Goal: Navigation & Orientation: Find specific page/section

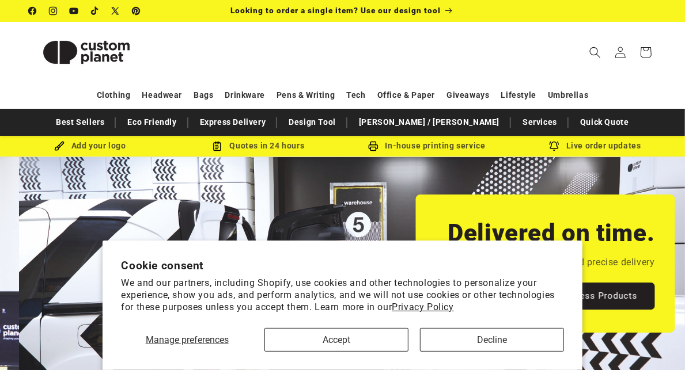
scroll to position [0, 685]
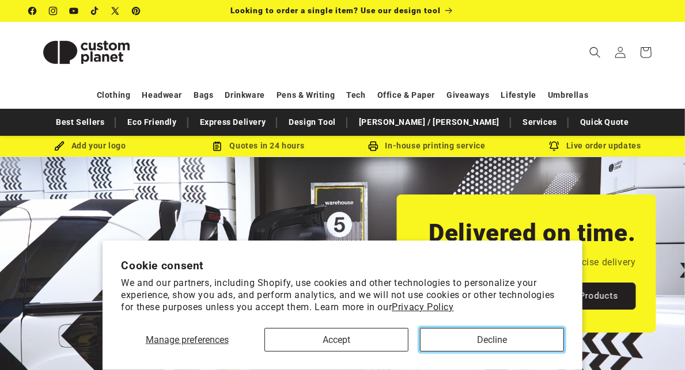
click at [439, 338] on button "Decline" at bounding box center [492, 340] width 144 height 24
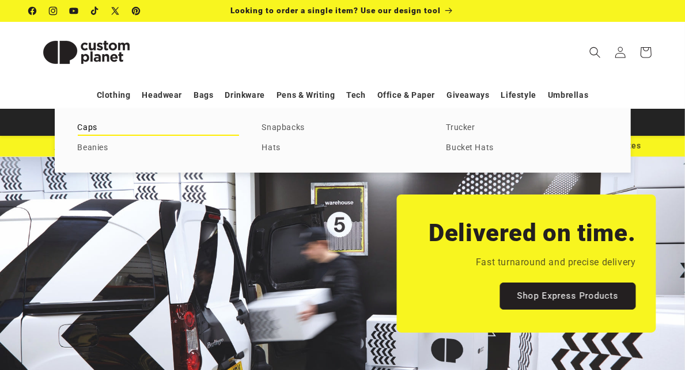
click at [90, 136] on link "Caps" at bounding box center [158, 128] width 161 height 16
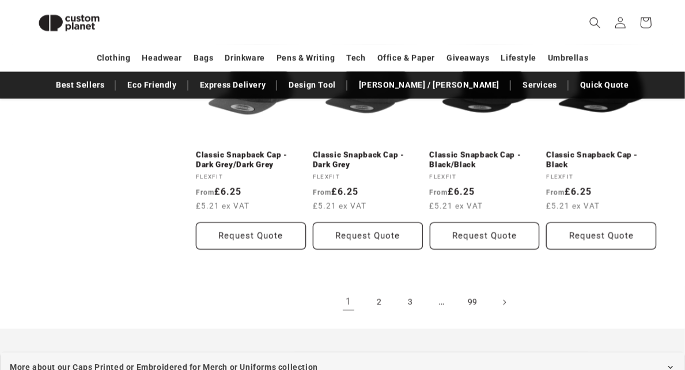
scroll to position [983, 0]
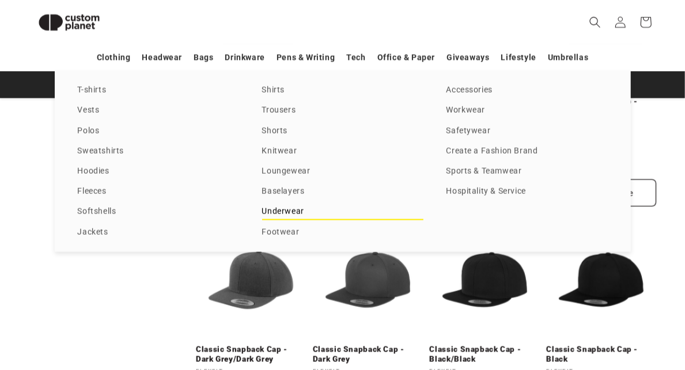
click at [288, 217] on link "Underwear" at bounding box center [342, 212] width 161 height 16
